Goal: Check status: Check status

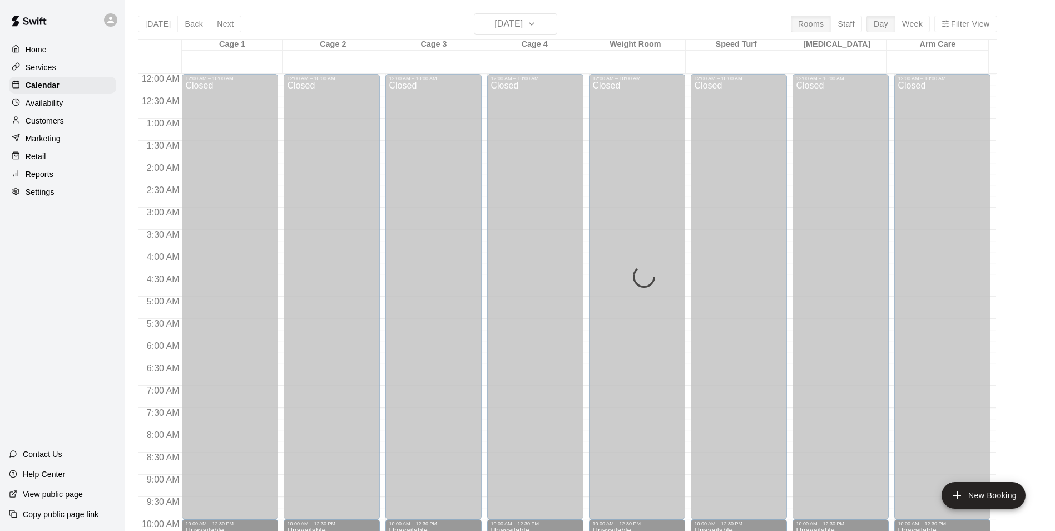
scroll to position [422, 0]
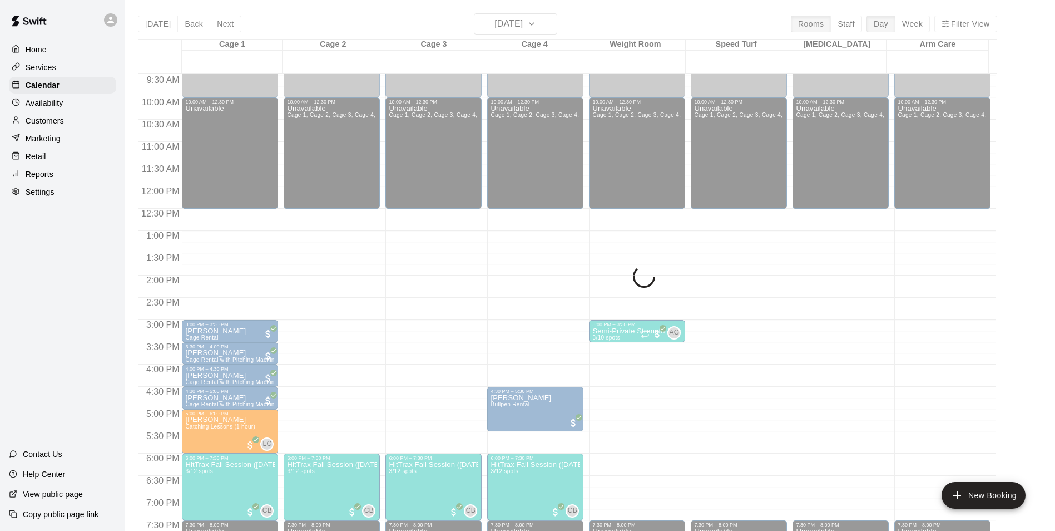
click at [527, 33] on div "Today Back Next Friday Oct 10 Rooms Staff Day Week Filter View Cage 1 10 Fri Ca…" at bounding box center [567, 278] width 859 height 531
click at [527, 28] on div "Today Back Next Friday Oct 10 Rooms Staff Day Week Filter View Cage 1 10 Fri Ca…" at bounding box center [567, 278] width 859 height 531
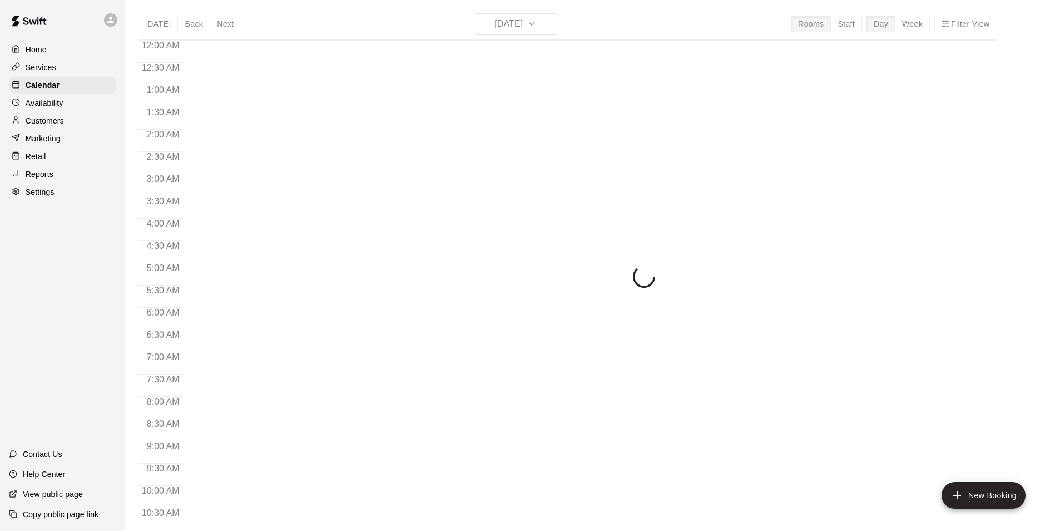
scroll to position [440, 0]
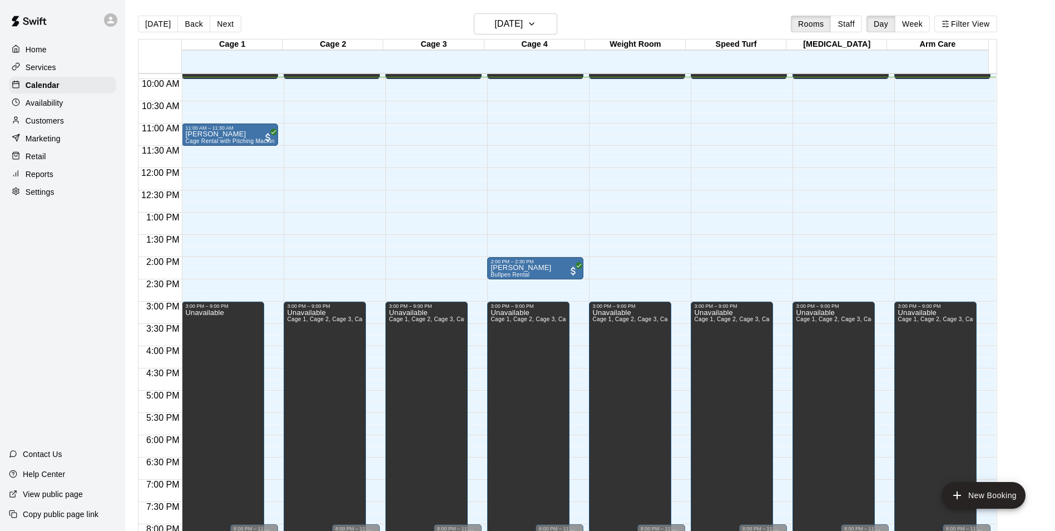
click at [1032, 157] on main "[DATE] Back [DATE][DATE] Rooms Staff Day Week Filter View Cage 1 11 Sat Cage 2 …" at bounding box center [590, 278] width 921 height 531
click at [245, 133] on div "[PERSON_NAME] Cage Rental with Pitching Machine (Baseball)" at bounding box center [230, 396] width 90 height 531
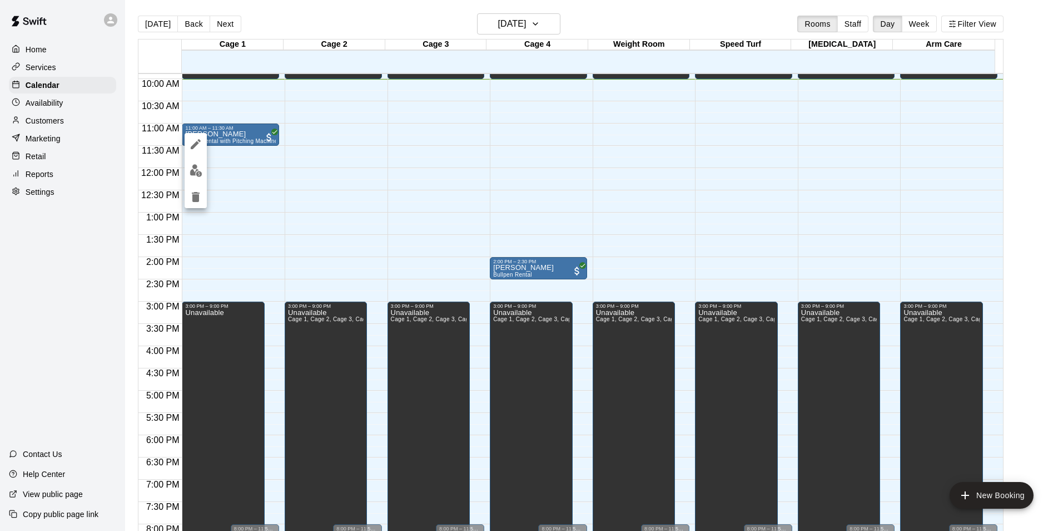
click at [246, 230] on div at bounding box center [531, 265] width 1063 height 531
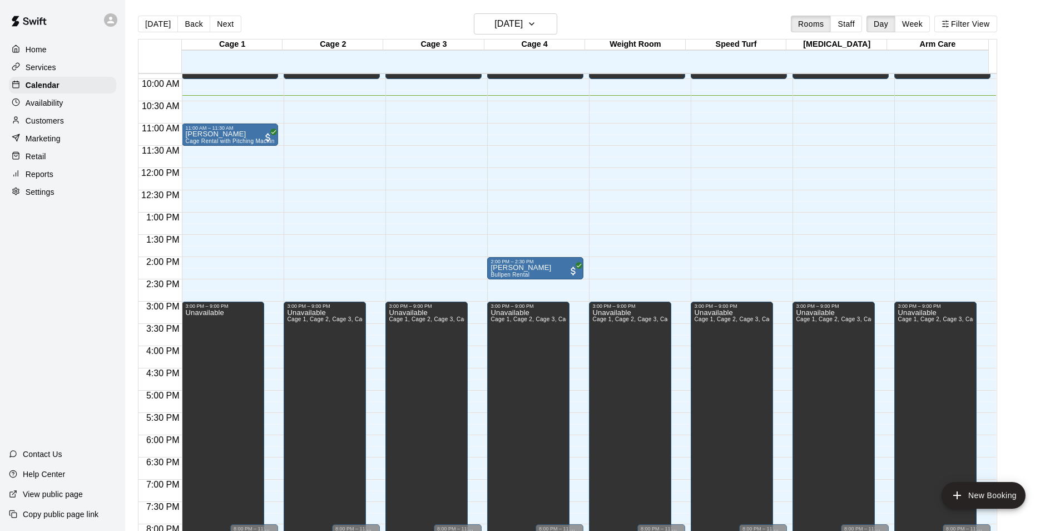
click at [1046, 101] on main "[DATE] Back [DATE][DATE] Rooms Staff Day Week Filter View Cage 1 11 Sat Cage 2 …" at bounding box center [590, 278] width 921 height 531
click at [1006, 73] on div "[DATE] Back [DATE][DATE] Rooms Staff Day Week Filter View Cage 1 11 Sat Cage 2 …" at bounding box center [568, 278] width 876 height 531
click at [1018, 324] on main "[DATE] Back [DATE][DATE] Rooms Staff Day Week Filter View Cage 1 11 Sat Cage 2 …" at bounding box center [590, 278] width 921 height 531
